Goal: Task Accomplishment & Management: Complete application form

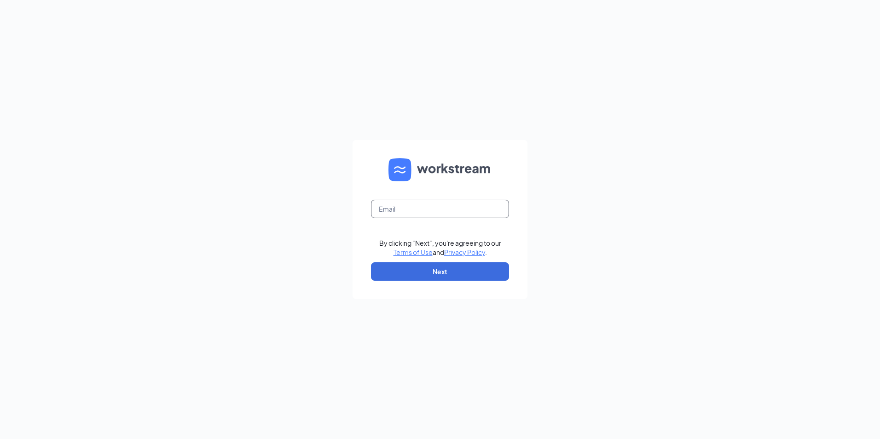
click at [409, 212] on input "text" at bounding box center [440, 209] width 138 height 18
type input "363538@bzmgmt.net"
click at [431, 270] on button "Next" at bounding box center [440, 271] width 138 height 18
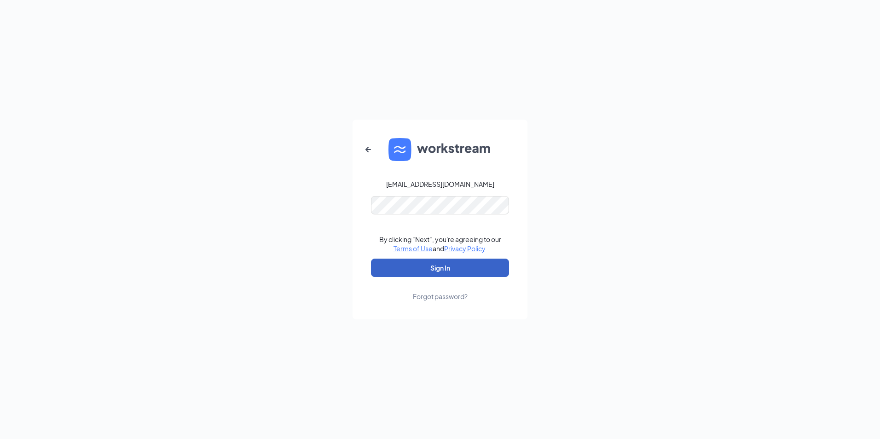
click at [428, 266] on button "Sign In" at bounding box center [440, 268] width 138 height 18
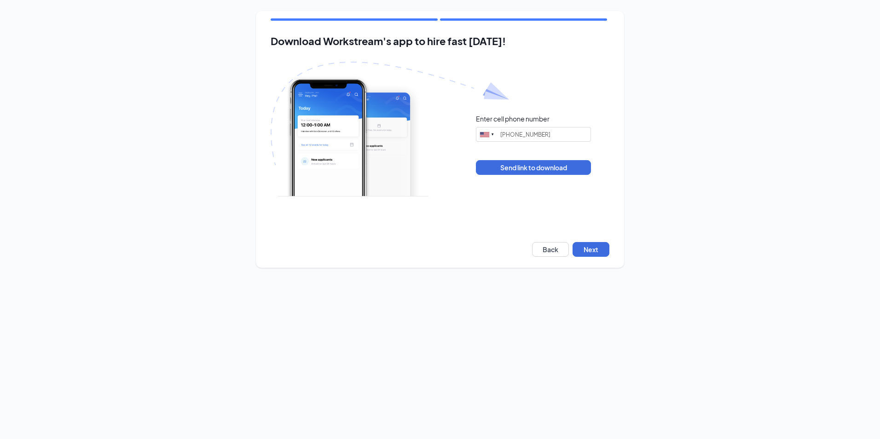
type input "(203) 577-9619"
click at [593, 249] on button "Next" at bounding box center [591, 249] width 37 height 15
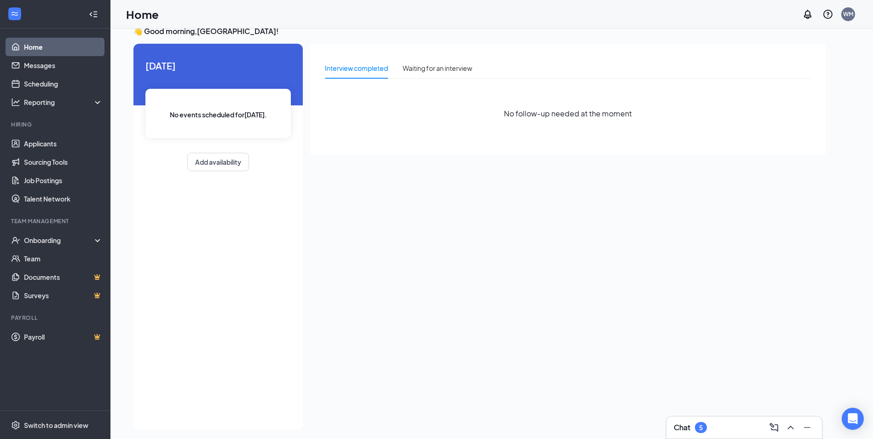
scroll to position [19, 0]
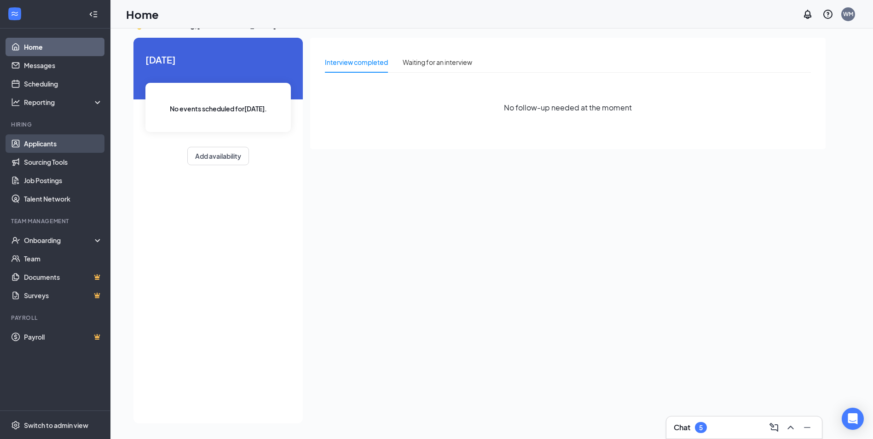
click at [56, 150] on link "Applicants" at bounding box center [63, 143] width 79 height 18
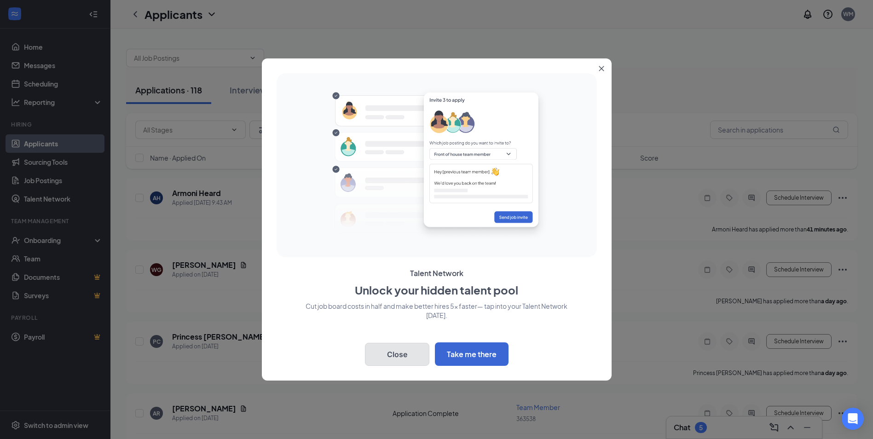
click at [400, 358] on button "Close" at bounding box center [397, 354] width 64 height 23
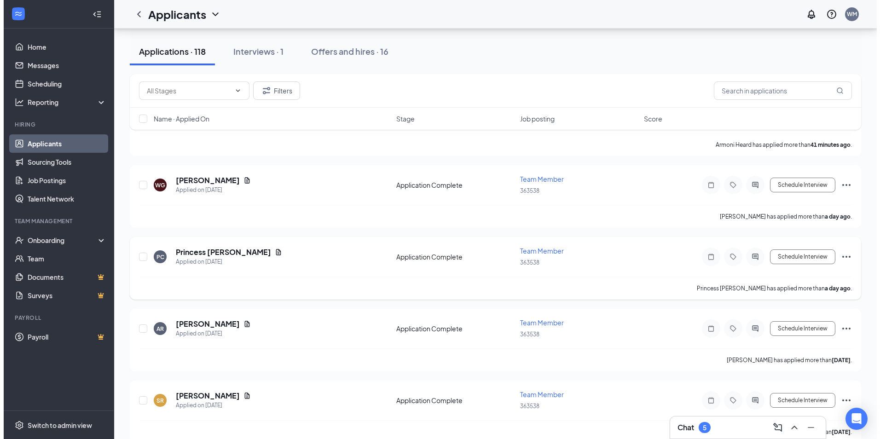
scroll to position [184, 0]
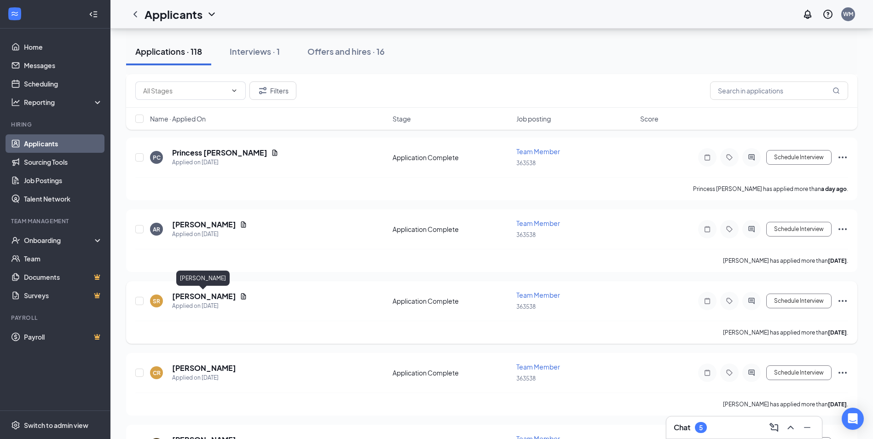
click at [210, 295] on h5 "[PERSON_NAME]" at bounding box center [204, 296] width 64 height 10
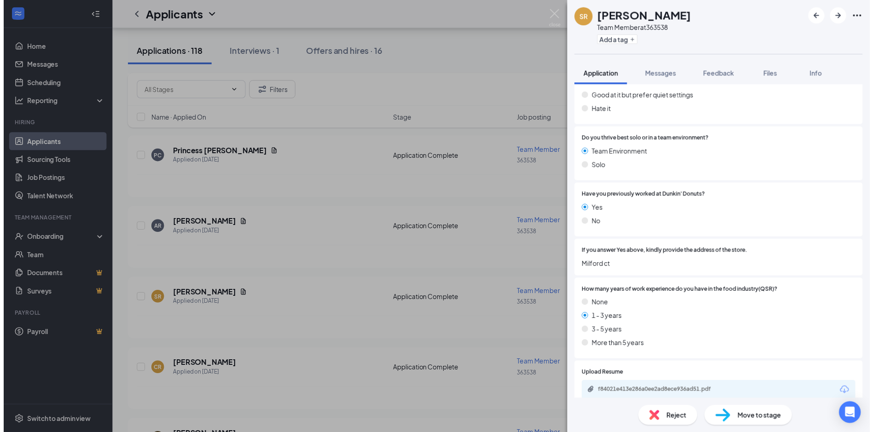
scroll to position [414, 0]
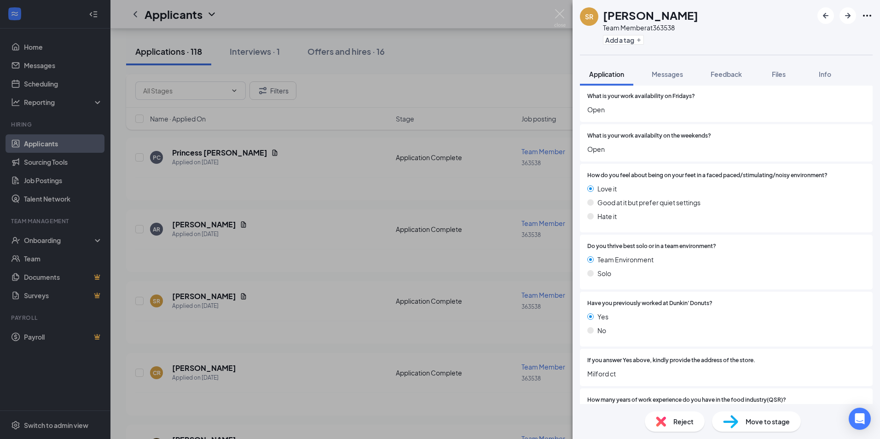
drag, startPoint x: 293, startPoint y: 312, endPoint x: 286, endPoint y: 320, distance: 10.4
click at [292, 314] on div "SR [PERSON_NAME] Team Member at 363538 Add a tag Application Messages Feedback …" at bounding box center [440, 219] width 880 height 439
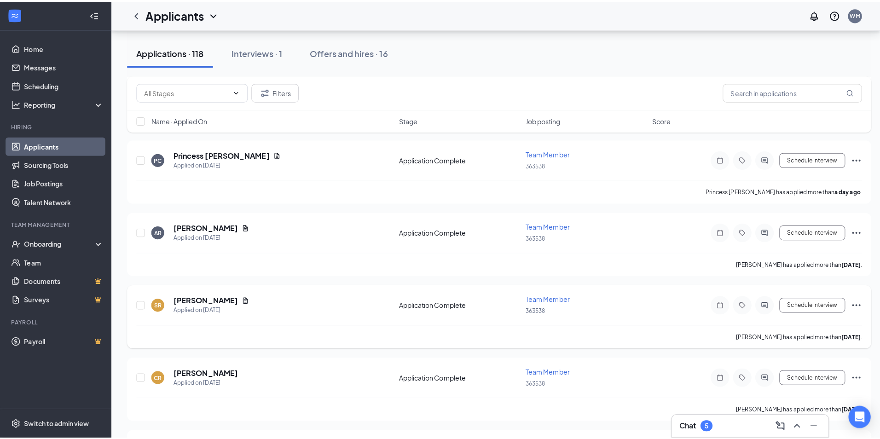
scroll to position [368, 0]
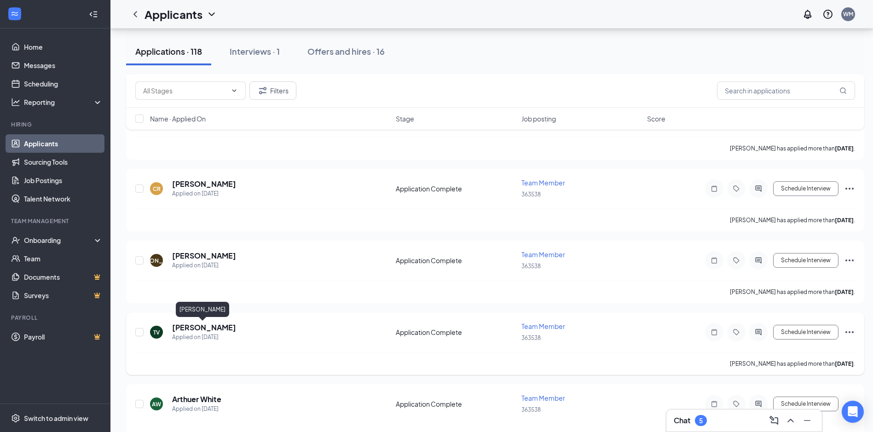
click at [215, 326] on h5 "[PERSON_NAME]" at bounding box center [204, 328] width 64 height 10
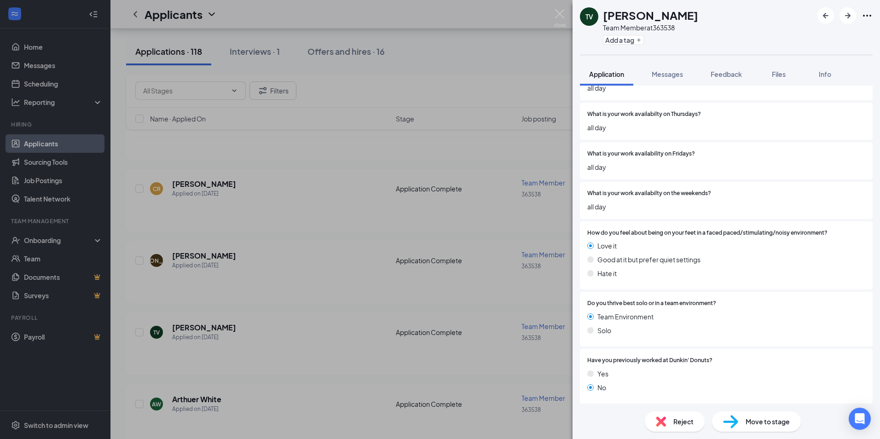
scroll to position [390, 0]
drag, startPoint x: 349, startPoint y: 304, endPoint x: 351, endPoint y: 316, distance: 12.1
click at [347, 305] on div "TV [PERSON_NAME] Team Member at 363538 Add a tag Application Messages Feedback …" at bounding box center [440, 219] width 880 height 439
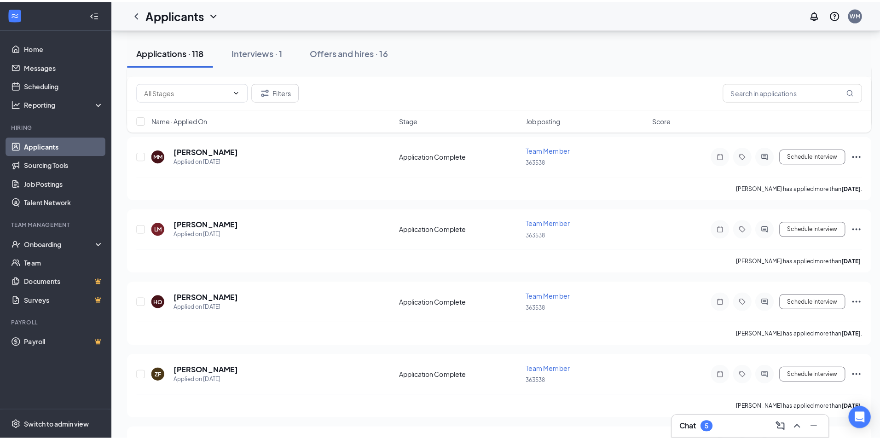
scroll to position [1197, 0]
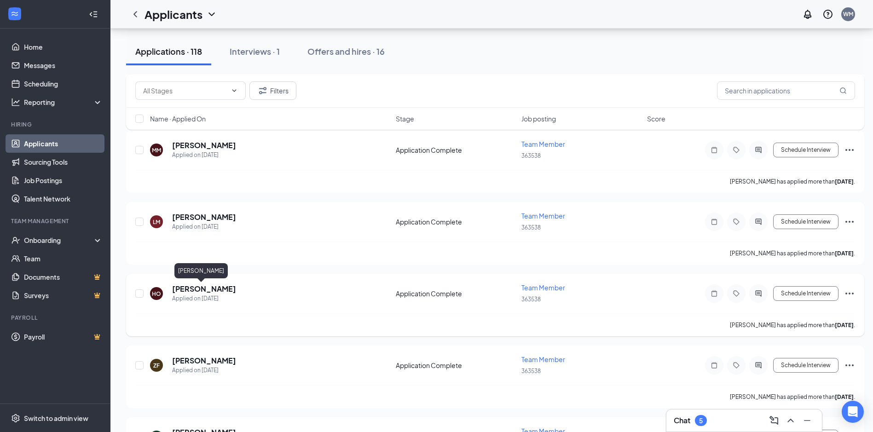
click at [192, 290] on h5 "[PERSON_NAME]" at bounding box center [204, 289] width 64 height 10
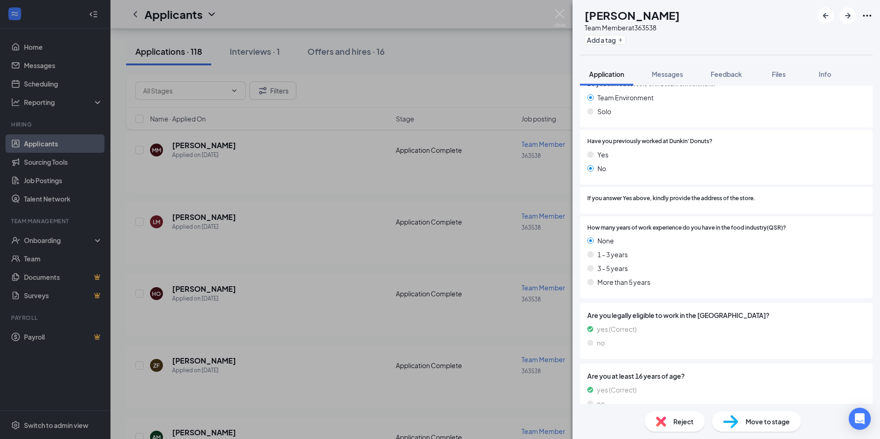
scroll to position [594, 0]
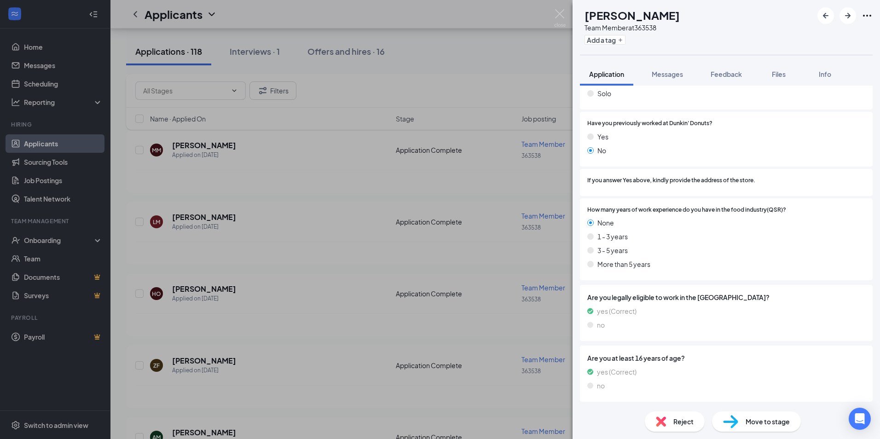
click at [266, 319] on div "HO [PERSON_NAME] Team Member at 363538 Add a tag Application Messages Feedback …" at bounding box center [440, 219] width 880 height 439
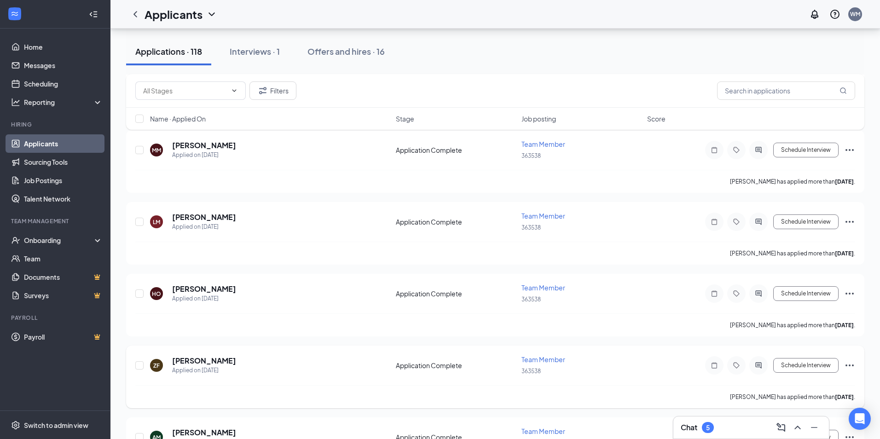
click at [191, 360] on h5 "[PERSON_NAME]" at bounding box center [204, 361] width 64 height 10
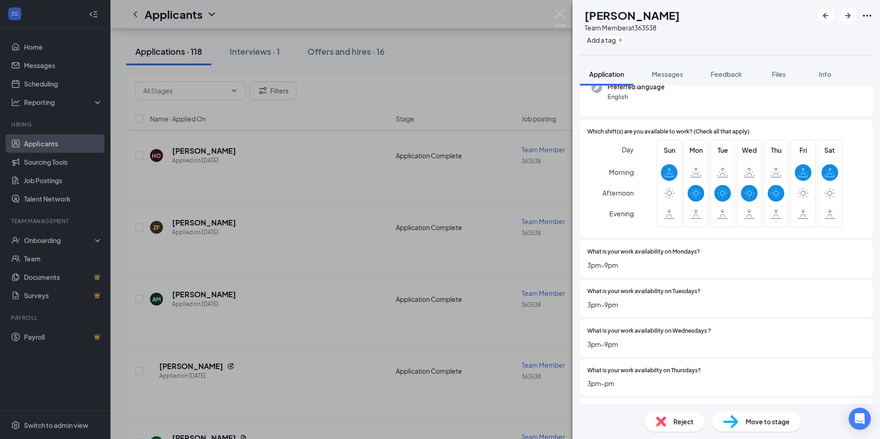
scroll to position [230, 0]
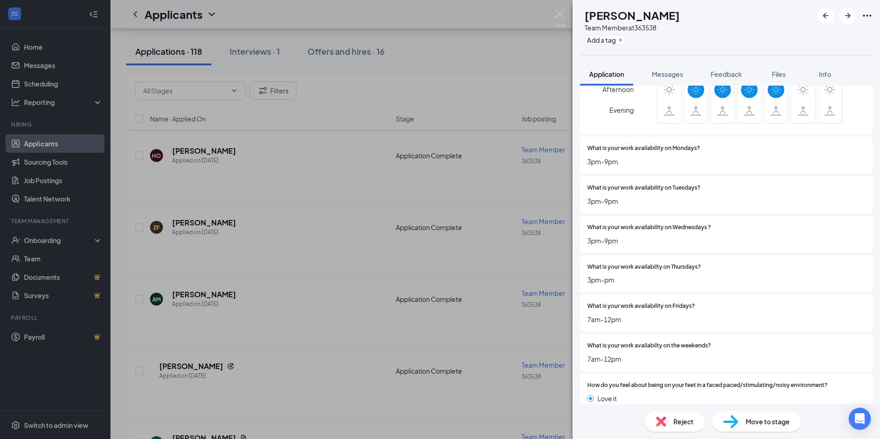
click at [197, 364] on div "ZF [PERSON_NAME] Team Member at 363538 Add a tag Application Messages Feedback …" at bounding box center [440, 219] width 880 height 439
click at [197, 363] on h5 "[PERSON_NAME]" at bounding box center [191, 366] width 64 height 10
click at [198, 363] on h5 "[PERSON_NAME]" at bounding box center [191, 366] width 64 height 10
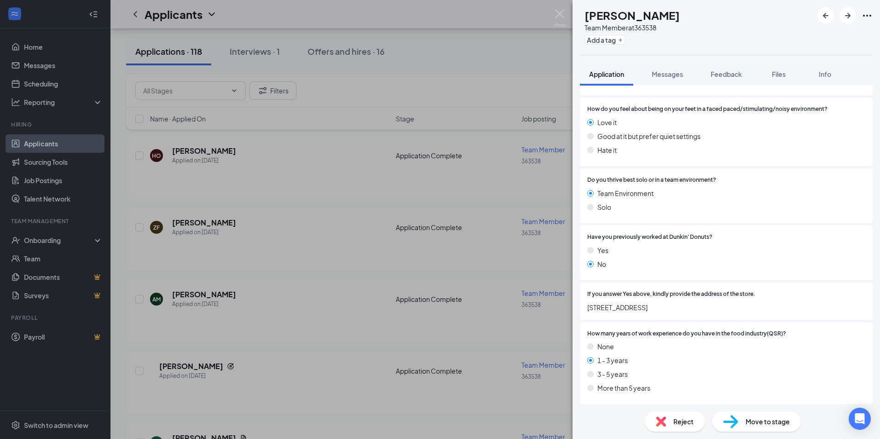
scroll to position [630, 0]
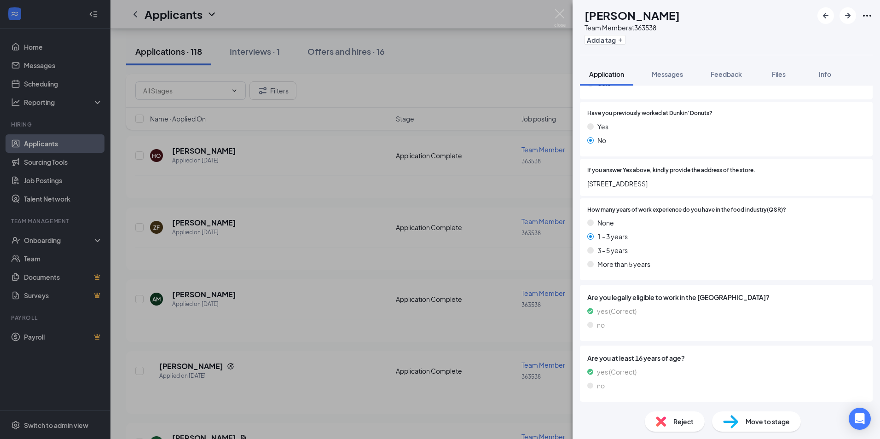
click at [302, 299] on div "NG [PERSON_NAME] Team Member at 363538 Add a tag Application Messages Feedback …" at bounding box center [440, 219] width 880 height 439
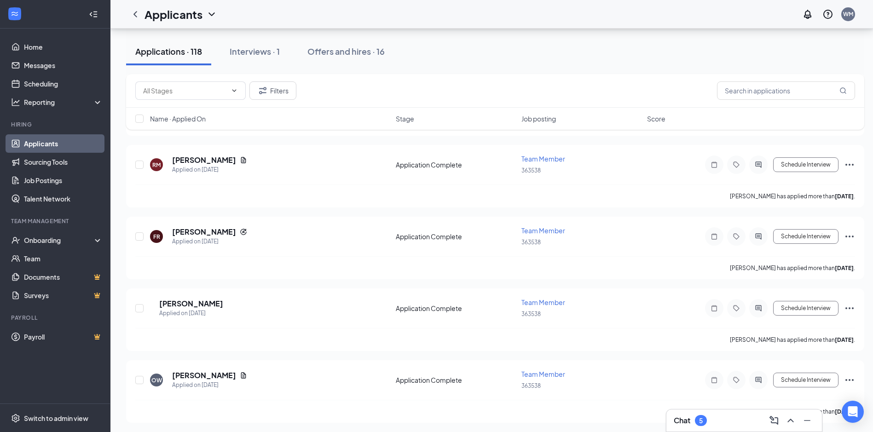
scroll to position [2620, 0]
